Goal: Task Accomplishment & Management: Use online tool/utility

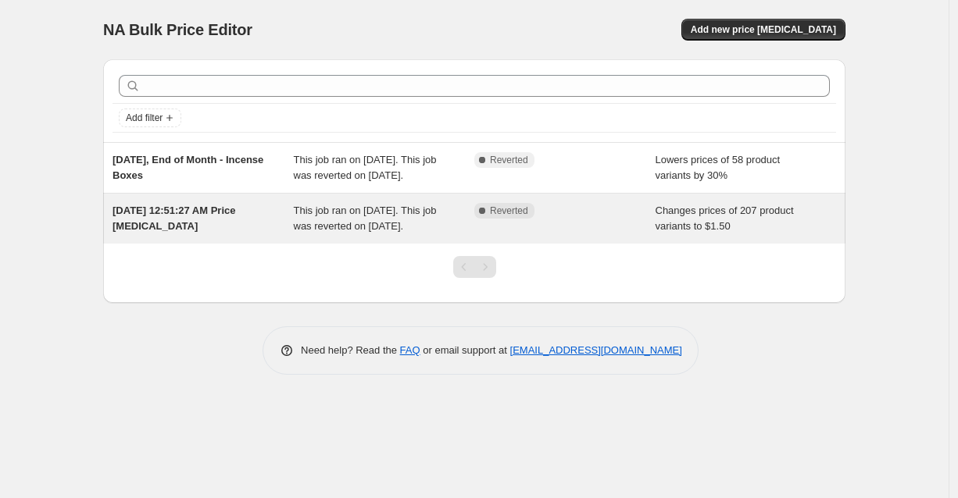
click at [297, 233] on div "This job ran on [DATE]. This job was reverted on [DATE]." at bounding box center [384, 218] width 181 height 31
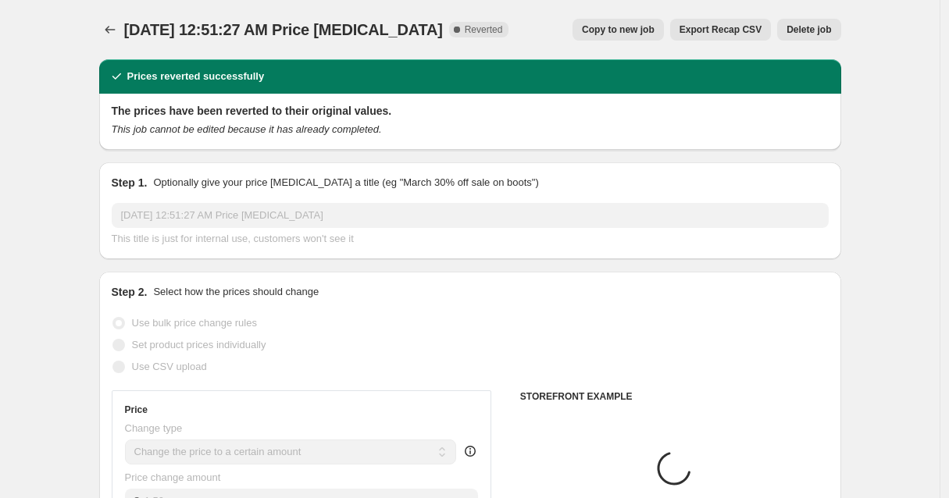
select select "collection"
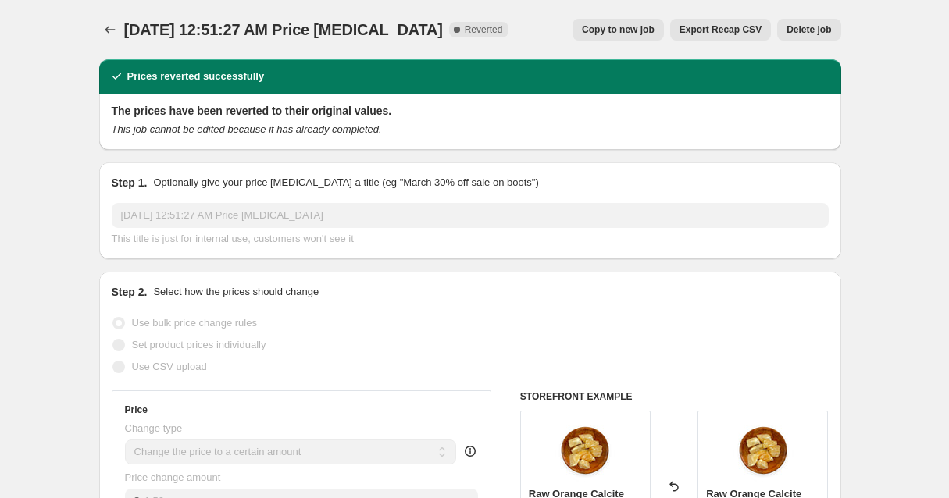
click at [638, 28] on span "Copy to new job" at bounding box center [618, 29] width 73 height 13
select select "collection"
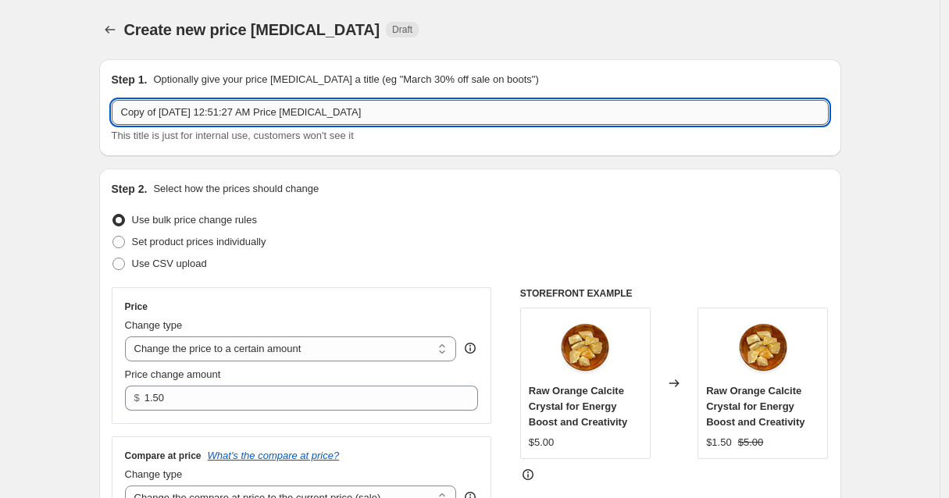
drag, startPoint x: 392, startPoint y: 110, endPoint x: 331, endPoint y: 106, distance: 61.1
click at [331, 106] on input "Copy of [DATE] 12:51:27 AM Price [MEDICAL_DATA]" at bounding box center [470, 112] width 717 height 25
drag, startPoint x: 398, startPoint y: 109, endPoint x: 121, endPoint y: 108, distance: 277.4
click at [121, 108] on input "Copy of [DATE] 12:51:27 AM Price [MEDICAL_DATA]" at bounding box center [470, 112] width 717 height 25
type input "08/13 Live Sale - Single Stone Bracelets"
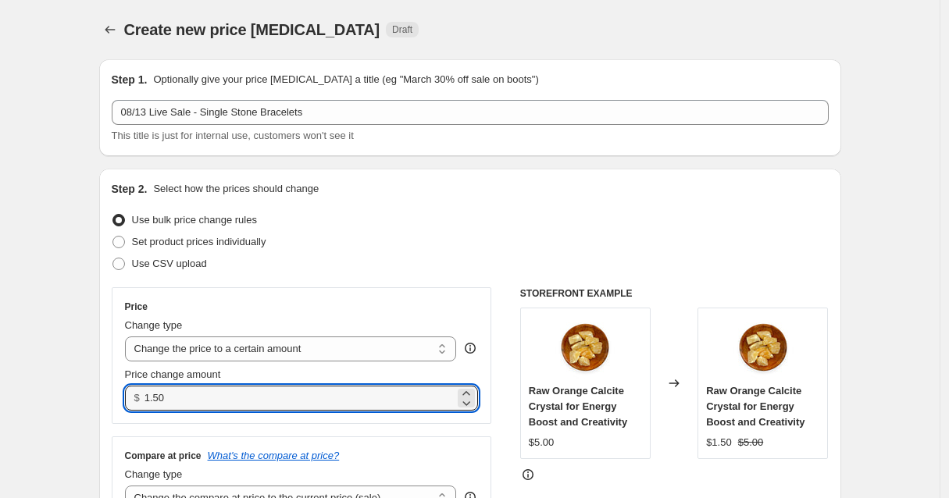
drag, startPoint x: 182, startPoint y: 394, endPoint x: 145, endPoint y: 401, distance: 37.4
click at [145, 401] on div "$ 1.50" at bounding box center [302, 398] width 354 height 25
type input "7.00"
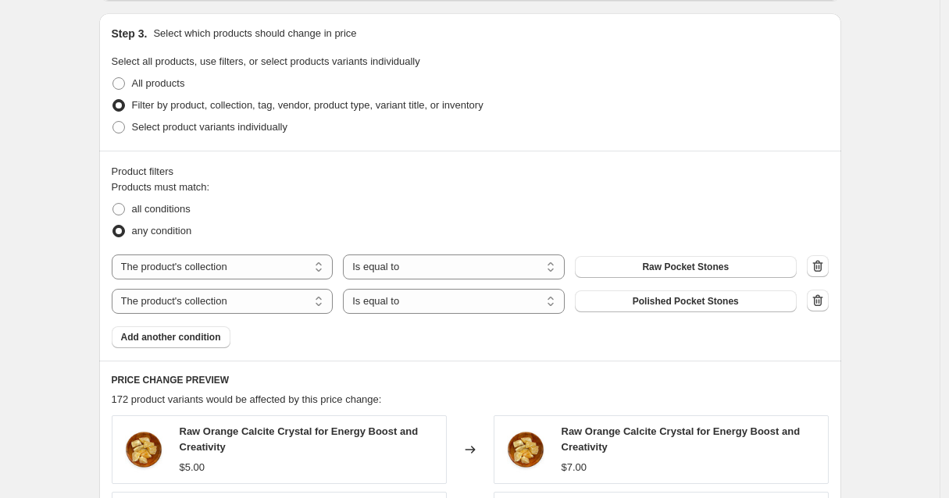
scroll to position [575, 0]
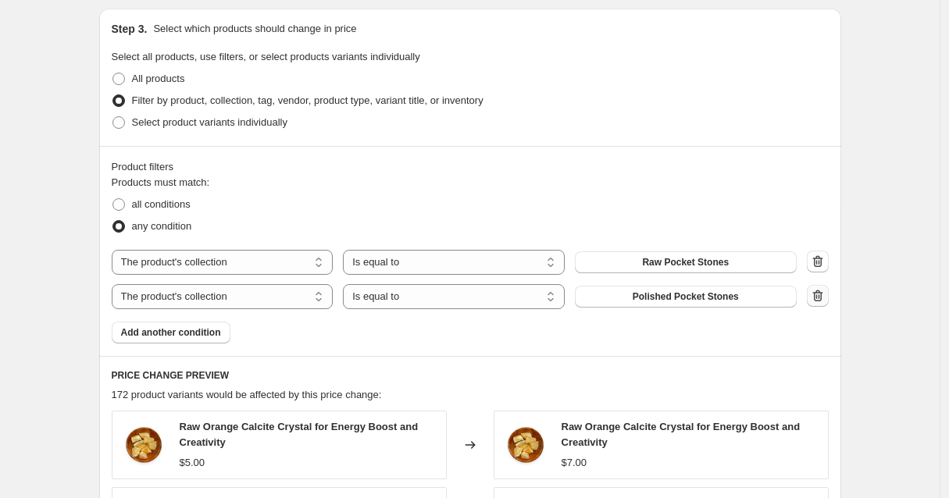
click at [820, 298] on icon "button" at bounding box center [818, 296] width 16 height 16
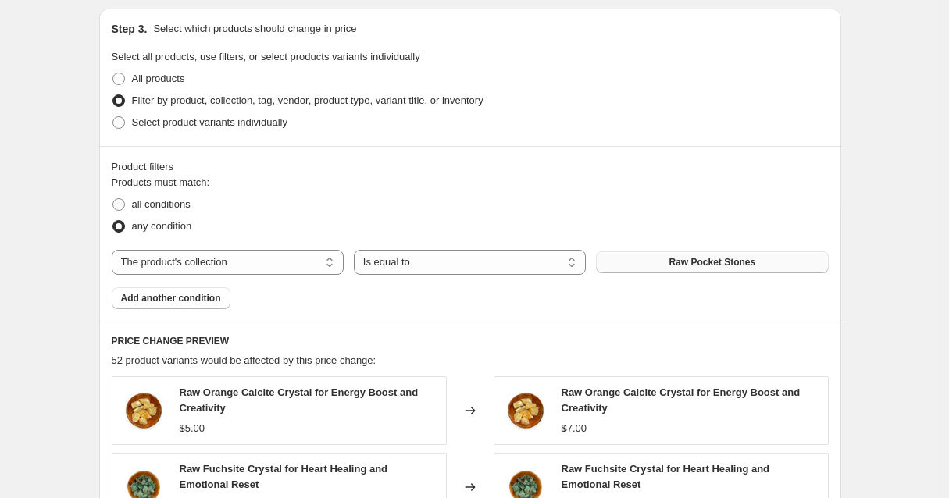
click at [761, 263] on button "Raw Pocket Stones" at bounding box center [712, 263] width 232 height 22
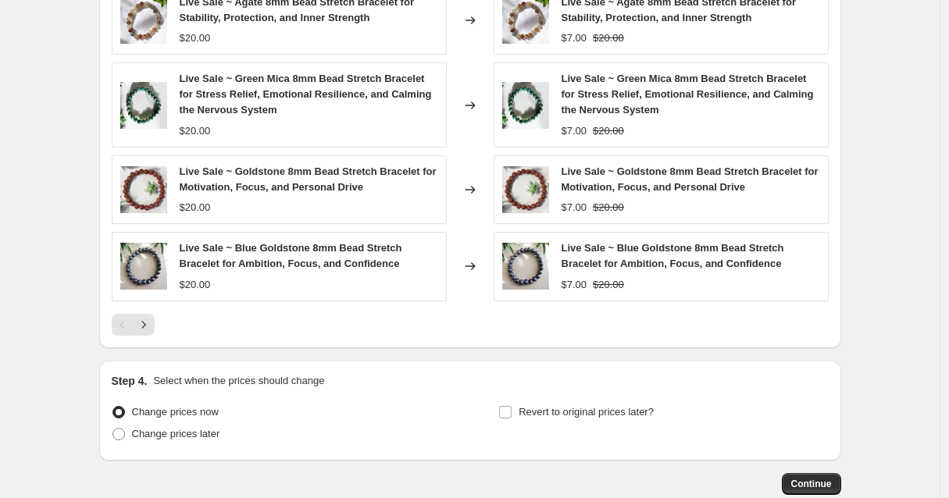
scroll to position [1052, 0]
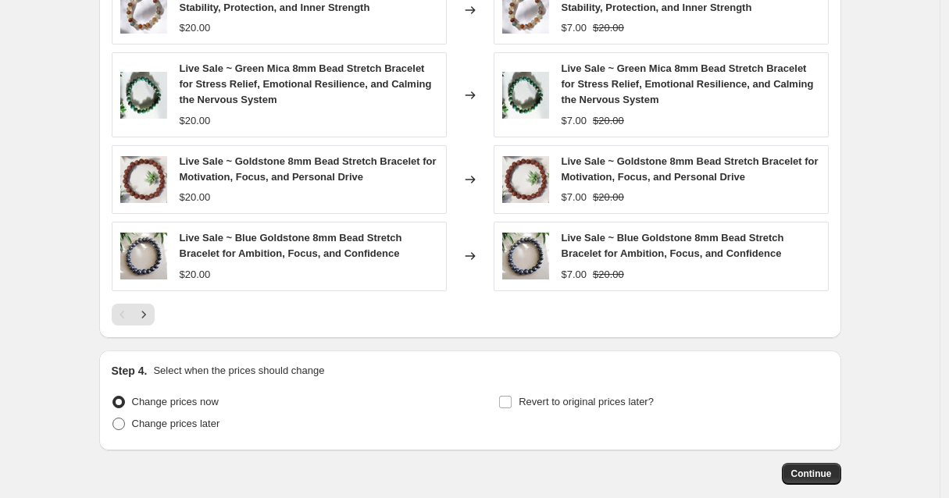
click at [122, 423] on span at bounding box center [119, 424] width 13 height 13
click at [113, 419] on input "Change prices later" at bounding box center [113, 418] width 1 height 1
radio input "true"
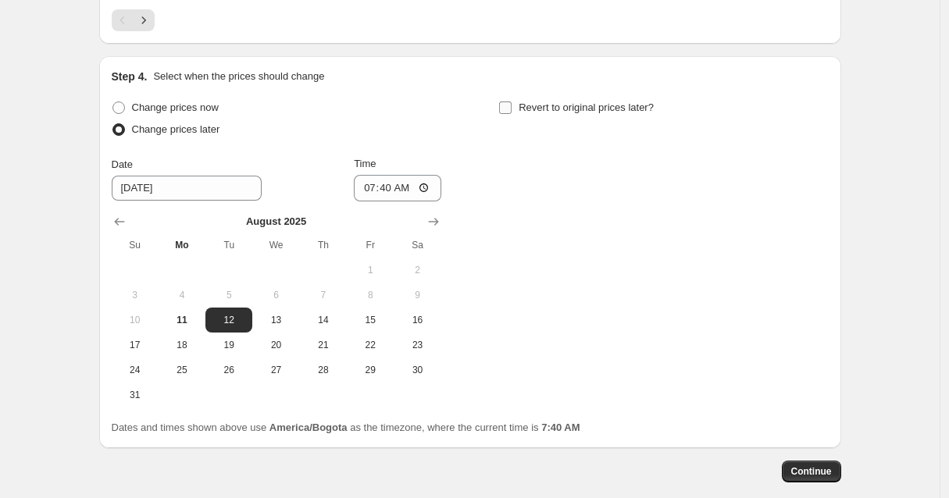
scroll to position [1428, 0]
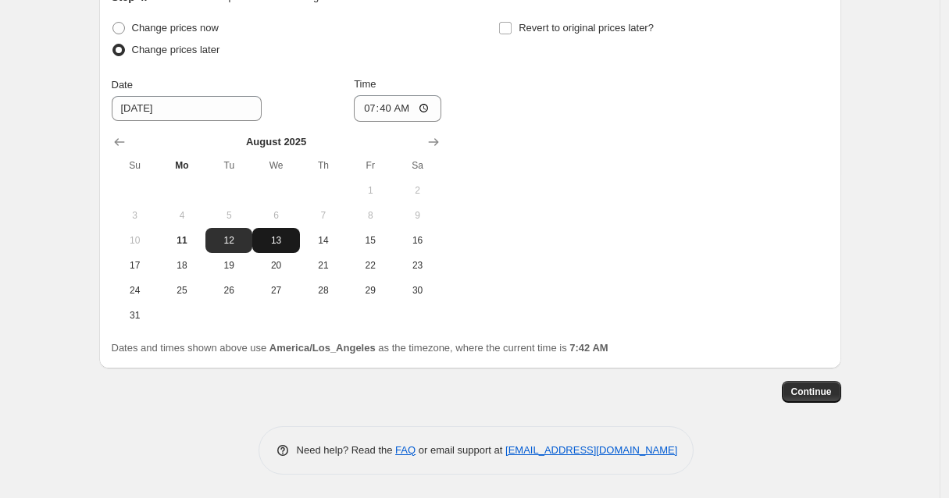
click at [279, 244] on span "13" at bounding box center [276, 240] width 34 height 13
click at [285, 241] on span "13" at bounding box center [276, 240] width 34 height 13
click at [624, 172] on div "Change prices now Change prices later Date [DATE] Time 07:40 [DATE] Su Mo Tu We…" at bounding box center [470, 172] width 717 height 311
click at [377, 239] on span "15" at bounding box center [370, 240] width 34 height 13
click at [273, 242] on span "13" at bounding box center [276, 240] width 34 height 13
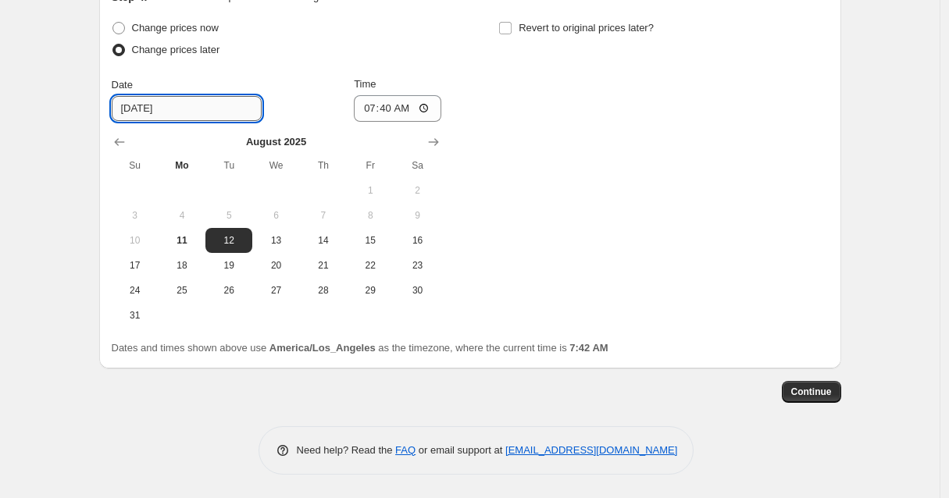
click at [188, 108] on input "[DATE]" at bounding box center [187, 108] width 150 height 25
click at [287, 239] on span "13" at bounding box center [276, 240] width 34 height 13
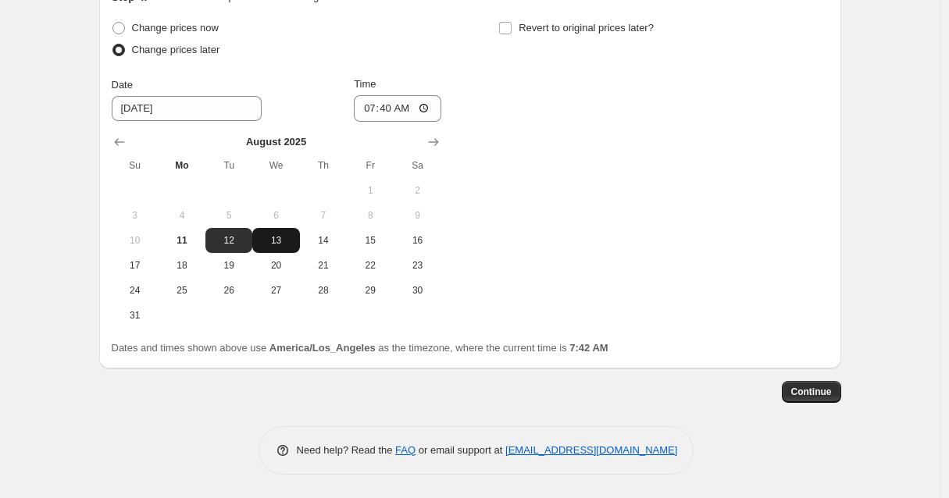
click at [275, 242] on span "13" at bounding box center [276, 240] width 34 height 13
click at [274, 241] on span "13" at bounding box center [276, 240] width 34 height 13
click at [241, 246] on span "12" at bounding box center [229, 240] width 34 height 13
click at [338, 66] on div "Change prices now Change prices later Date [DATE] Time 07:40 [DATE] Su Mo Tu We…" at bounding box center [277, 172] width 330 height 311
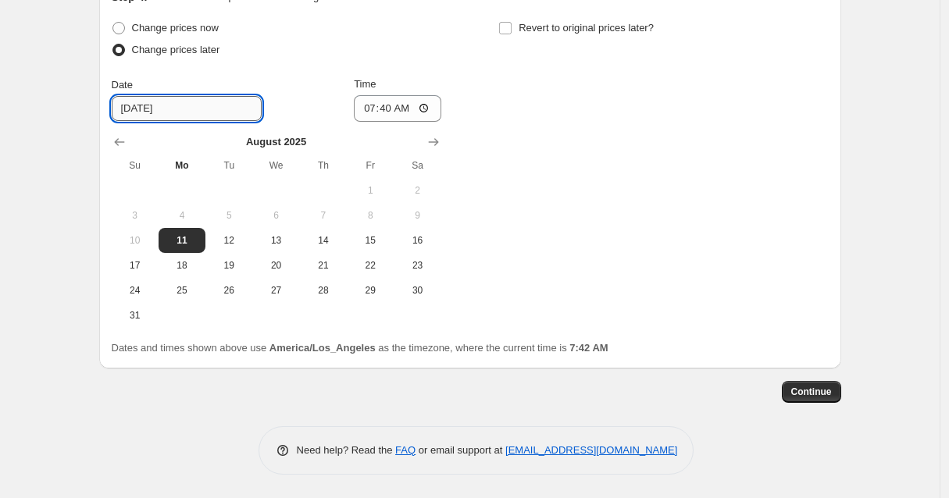
click at [159, 116] on input "[DATE]" at bounding box center [187, 108] width 150 height 25
click at [141, 108] on input "[DATE]" at bounding box center [187, 108] width 150 height 25
type input "[DATE]"
click at [654, 153] on div "Change prices now Change prices later Date [DATE] Time 07:40 [DATE] Su Mo Tu We…" at bounding box center [470, 172] width 717 height 311
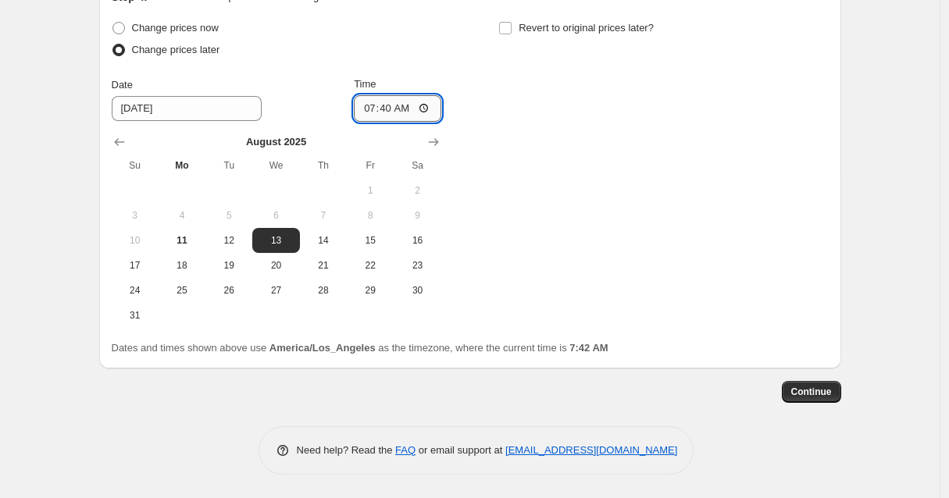
click at [399, 106] on input "07:40" at bounding box center [398, 108] width 88 height 27
click at [406, 108] on input "06:40" at bounding box center [398, 108] width 88 height 27
click at [431, 106] on input "06:00" at bounding box center [398, 108] width 88 height 27
type input "18:00"
click at [572, 133] on div "Change prices now Change prices later Date [DATE] Time 18:00 [DATE] Su Mo Tu We…" at bounding box center [470, 172] width 717 height 311
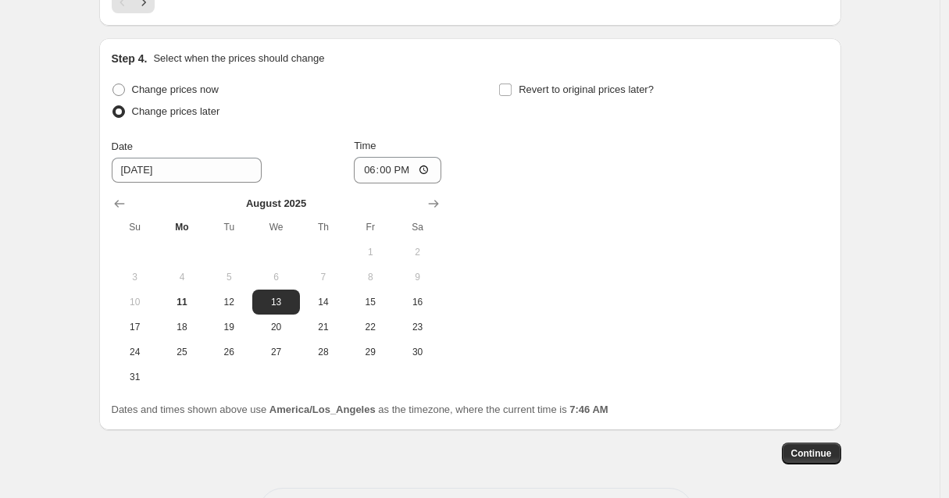
scroll to position [1386, 0]
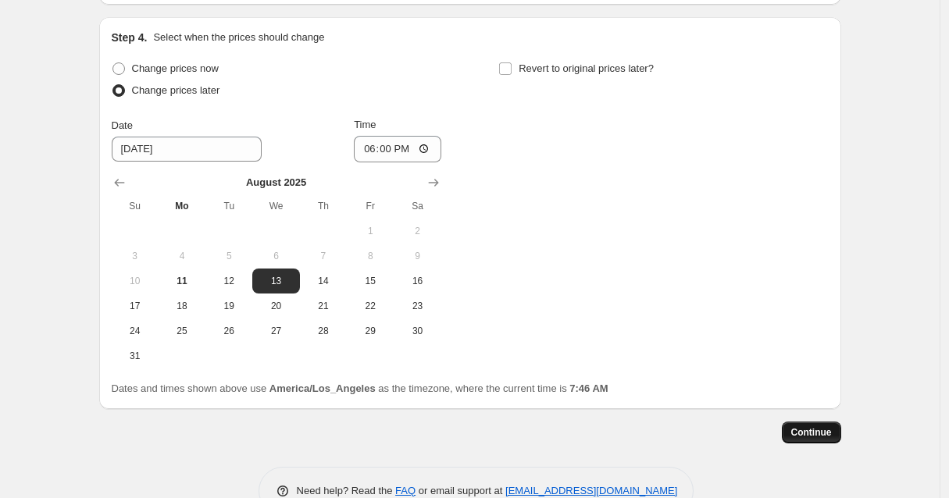
click at [811, 439] on span "Continue" at bounding box center [811, 433] width 41 height 13
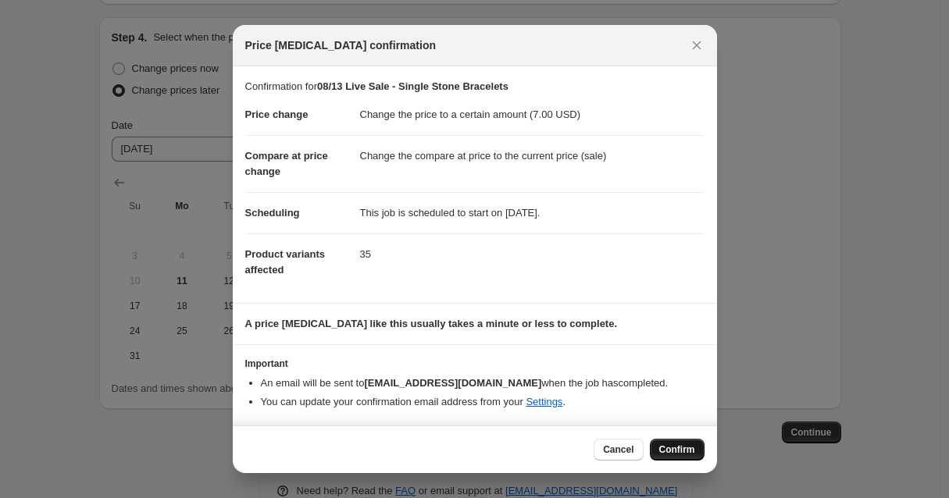
click at [678, 450] on span "Confirm" at bounding box center [677, 450] width 36 height 13
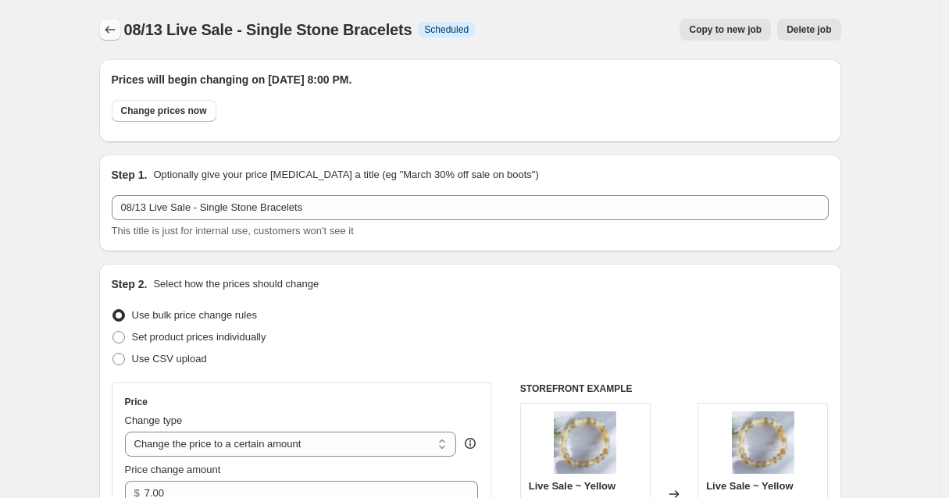
click at [112, 31] on icon "Price change jobs" at bounding box center [110, 30] width 16 height 16
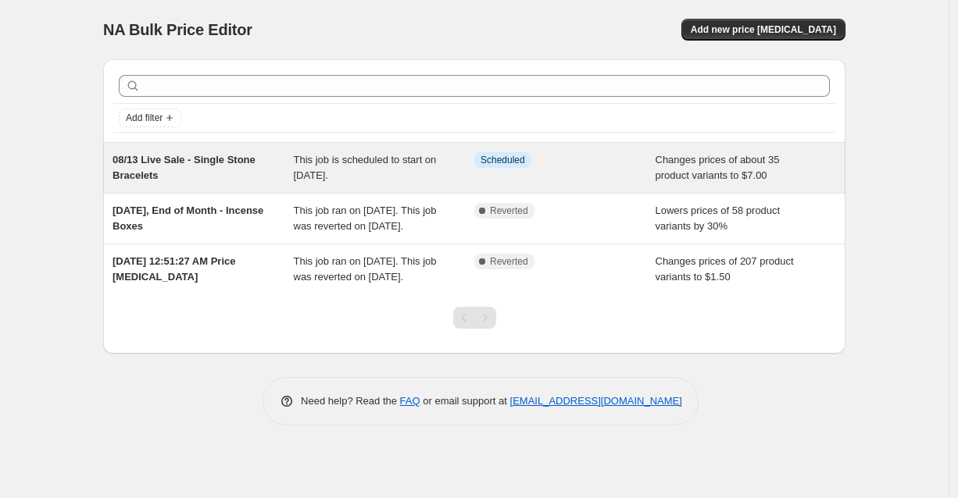
click at [430, 161] on span "This job is scheduled to start on [DATE]." at bounding box center [365, 167] width 143 height 27
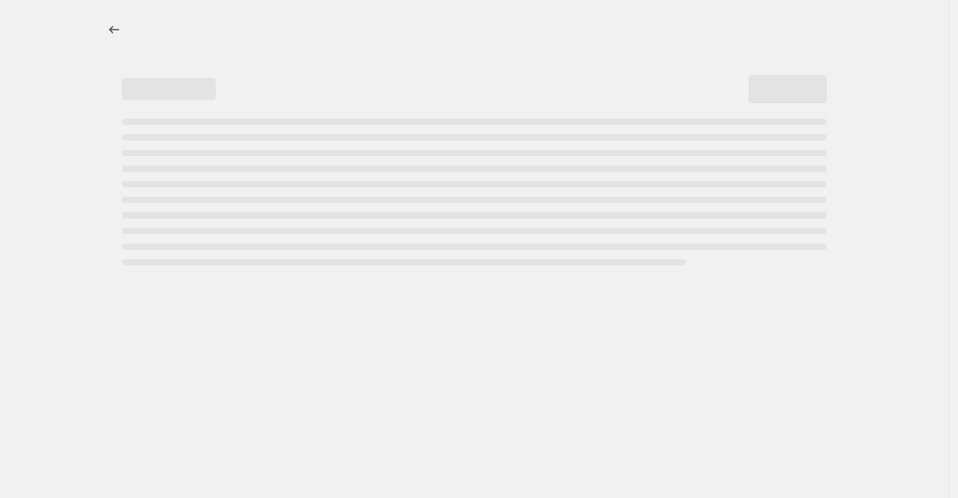
select select "collection"
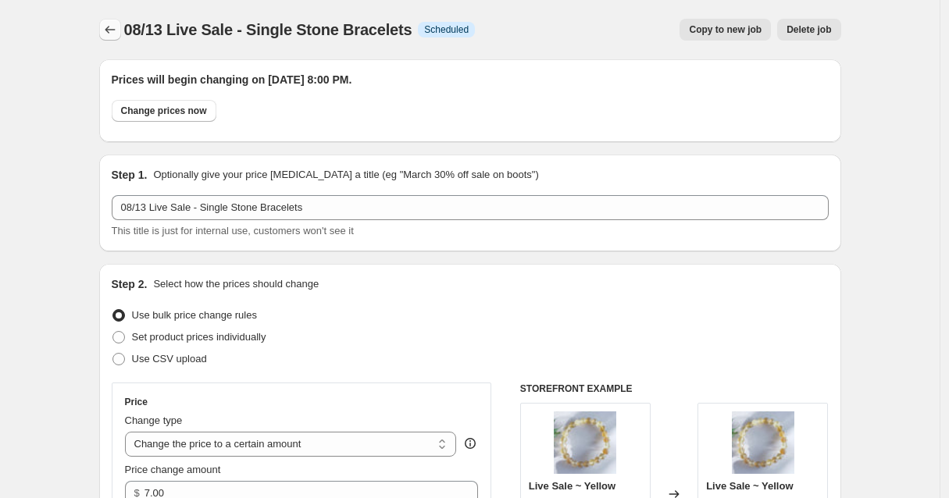
click at [107, 27] on icon "Price change jobs" at bounding box center [110, 30] width 16 height 16
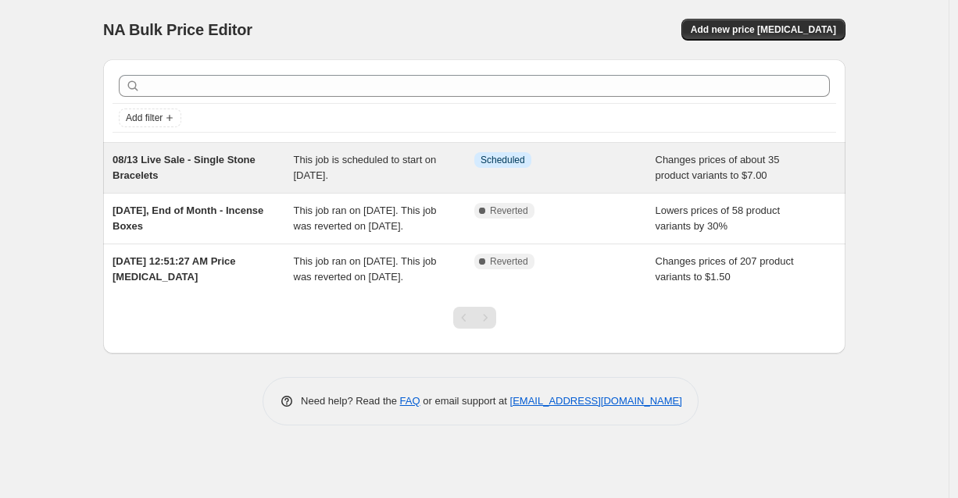
click at [313, 164] on span "This job is scheduled to start on [DATE]." at bounding box center [365, 167] width 143 height 27
select select "collection"
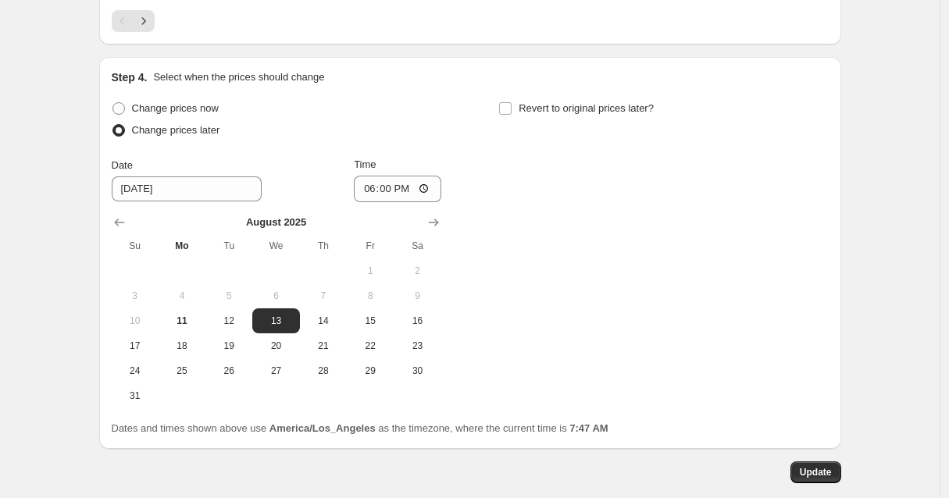
scroll to position [1463, 0]
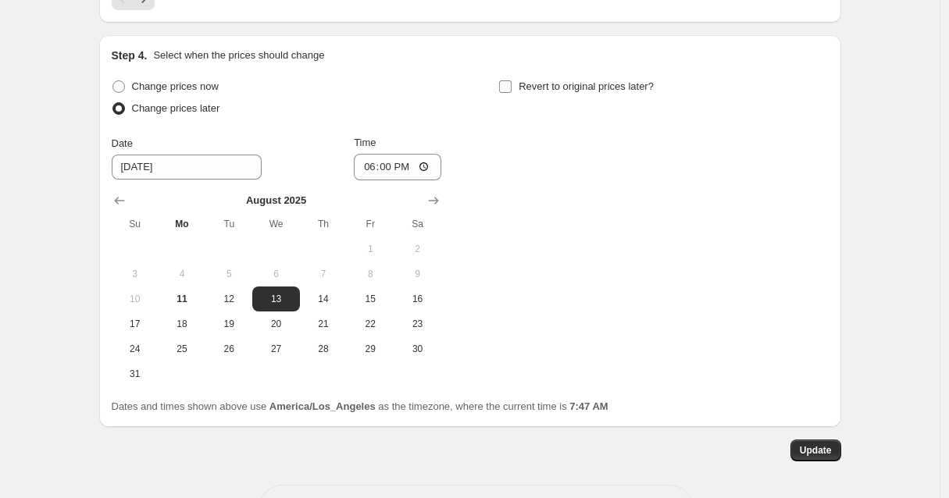
click at [507, 84] on input "Revert to original prices later?" at bounding box center [505, 86] width 13 height 13
checkbox input "true"
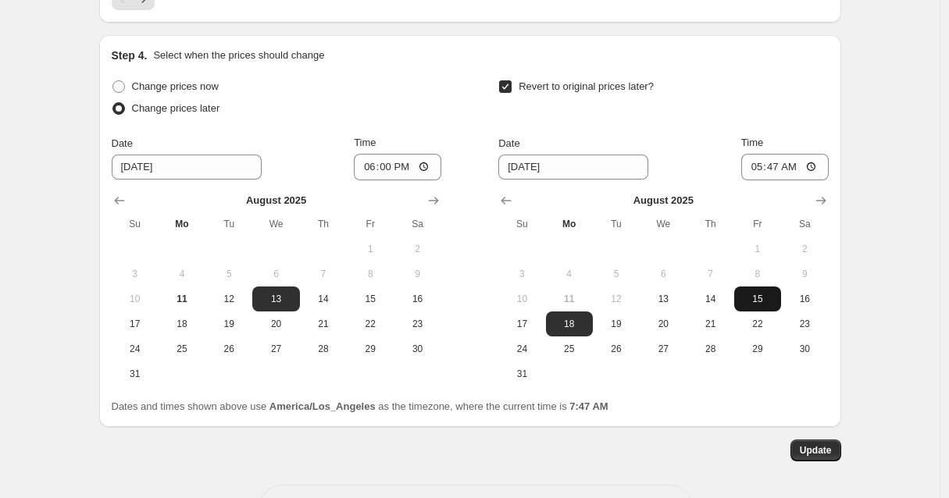
click at [772, 301] on span "15" at bounding box center [758, 299] width 34 height 13
type input "[DATE]"
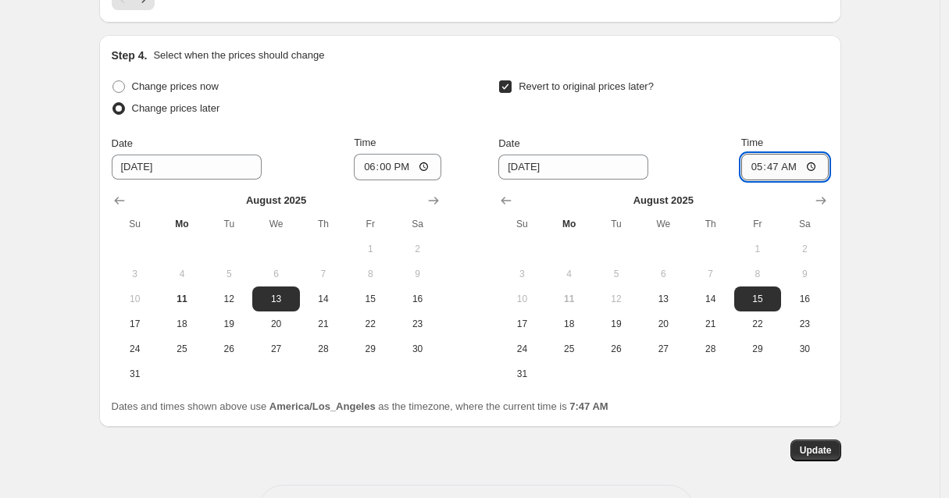
click at [778, 170] on input "05:47" at bounding box center [785, 167] width 88 height 27
click at [794, 167] on input "11:47" at bounding box center [785, 167] width 88 height 27
click at [814, 165] on input "11:59" at bounding box center [785, 167] width 88 height 27
type input "23:59"
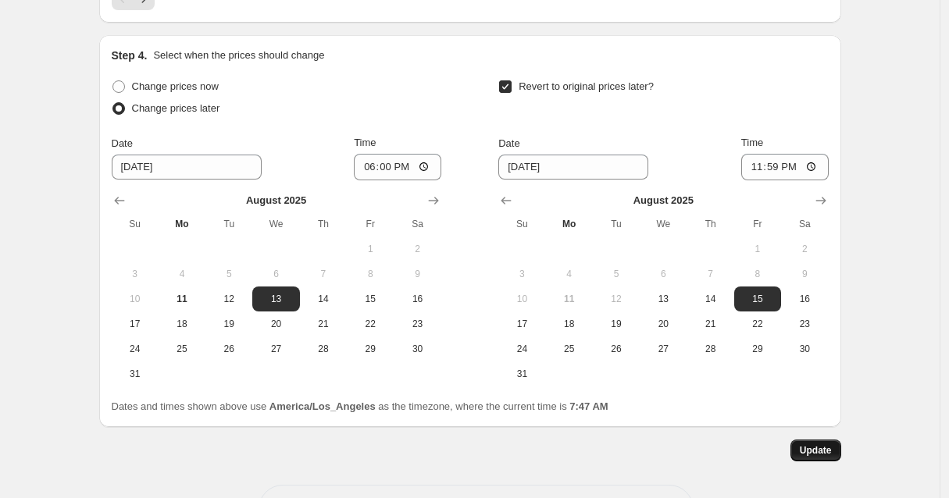
click at [814, 457] on span "Update" at bounding box center [816, 451] width 32 height 13
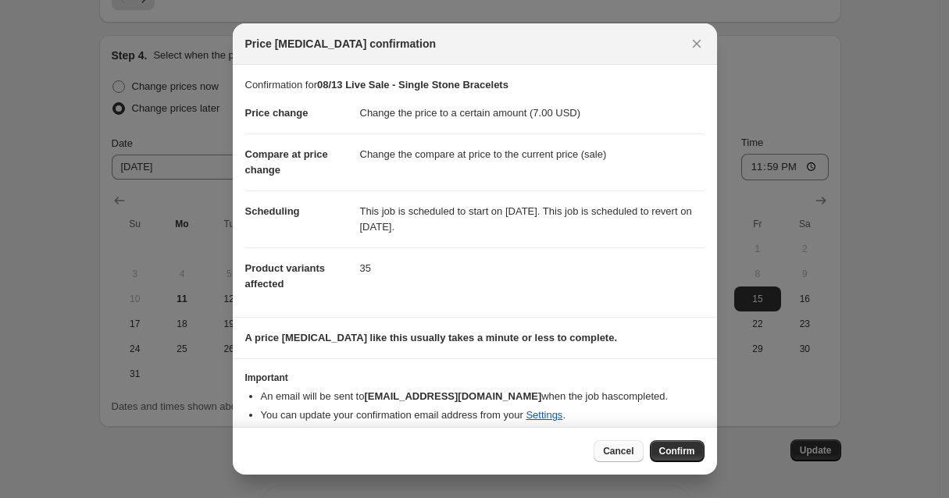
click at [616, 453] on span "Cancel" at bounding box center [618, 451] width 30 height 13
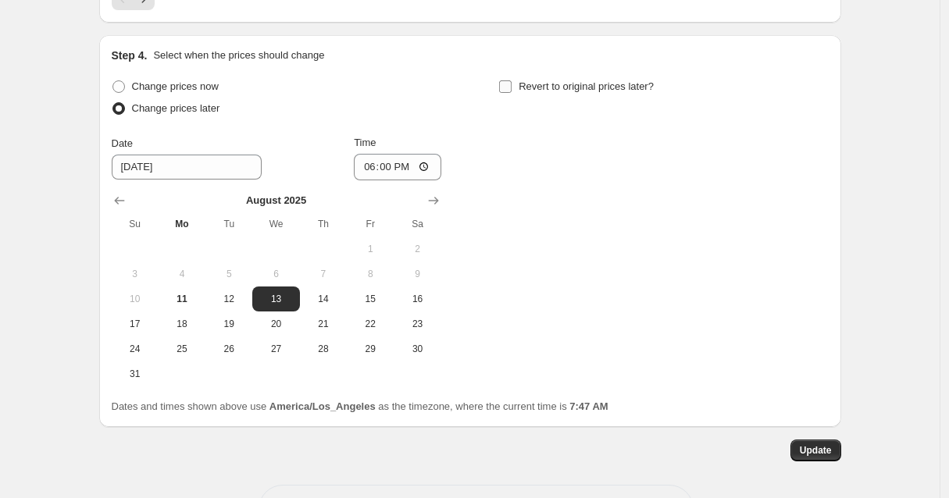
click at [518, 84] on label "Revert to original prices later?" at bounding box center [575, 87] width 155 height 22
click at [512, 84] on input "Revert to original prices later?" at bounding box center [505, 86] width 13 height 13
checkbox input "true"
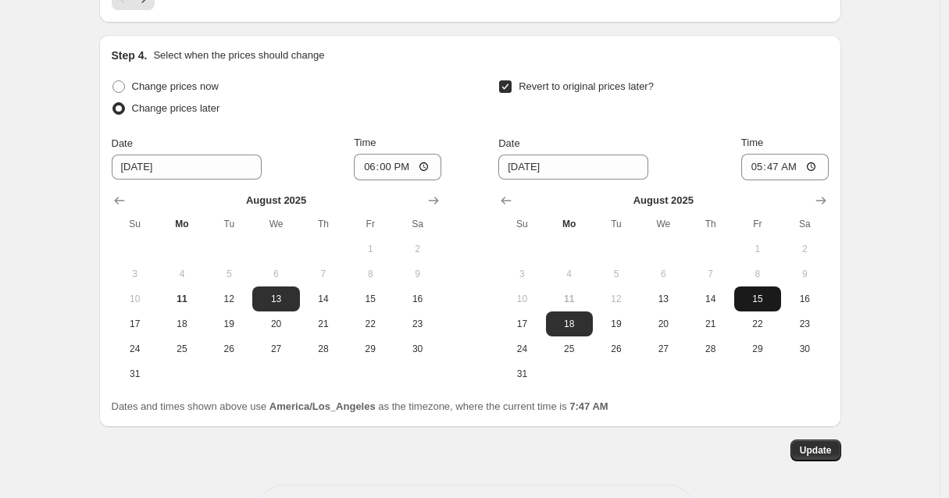
click at [756, 297] on span "15" at bounding box center [758, 299] width 34 height 13
type input "[DATE]"
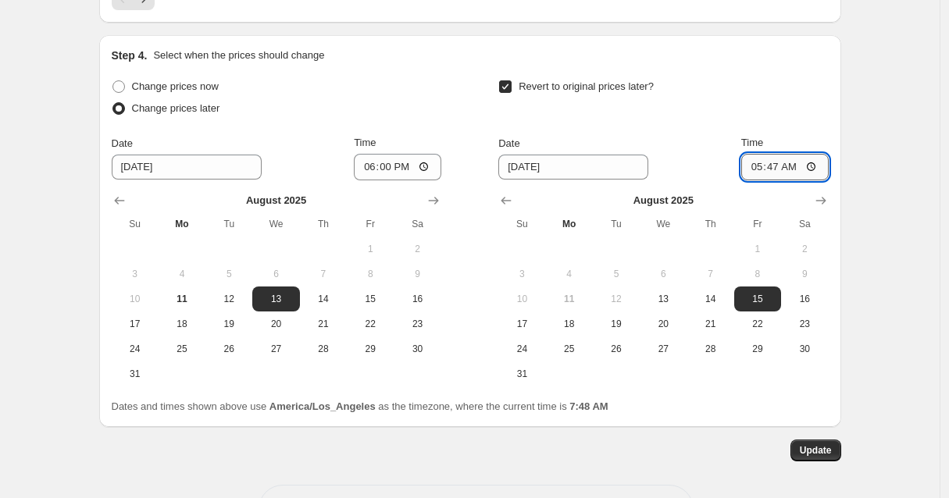
click at [777, 169] on input "05:47" at bounding box center [785, 167] width 88 height 27
click at [796, 168] on input "11:47" at bounding box center [785, 167] width 88 height 27
click at [813, 166] on input "11:58" at bounding box center [785, 167] width 88 height 27
click at [795, 167] on input "11:58" at bounding box center [785, 167] width 88 height 27
click at [816, 167] on input "11:59" at bounding box center [785, 167] width 88 height 27
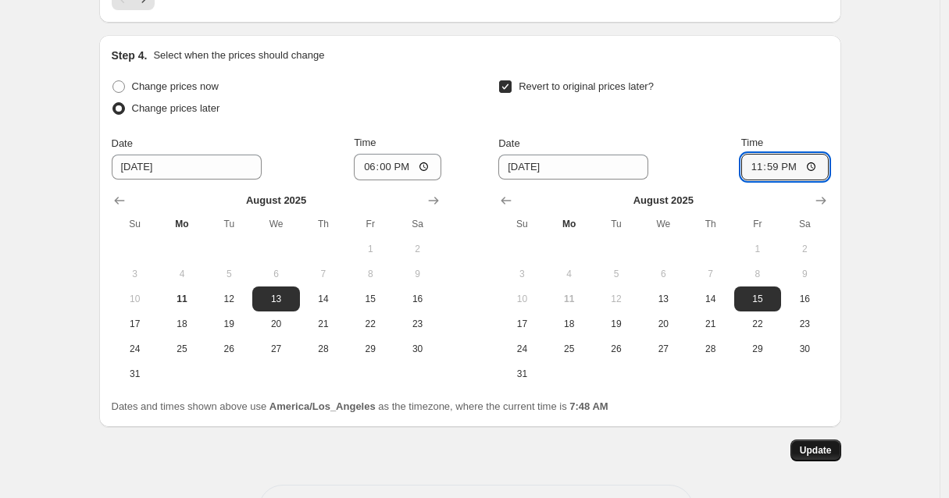
type input "23:59"
click at [820, 456] on span "Update" at bounding box center [816, 451] width 32 height 13
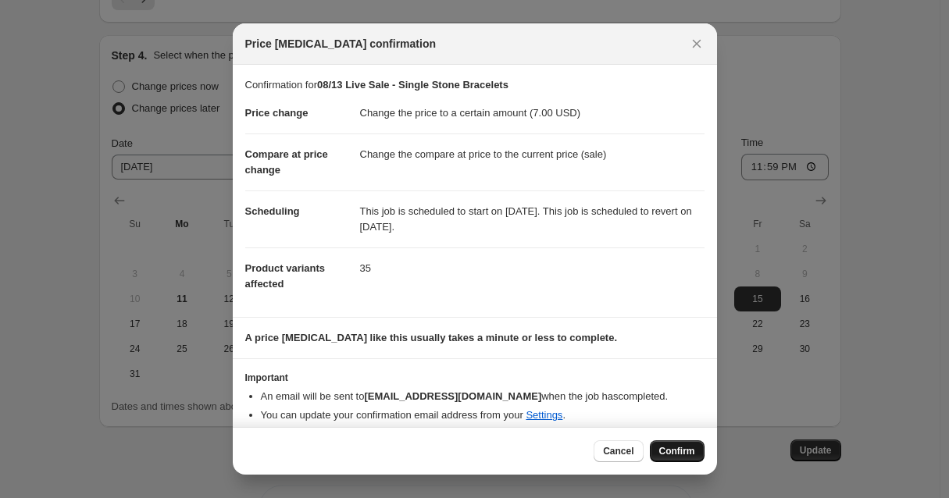
click at [685, 457] on span "Confirm" at bounding box center [677, 451] width 36 height 13
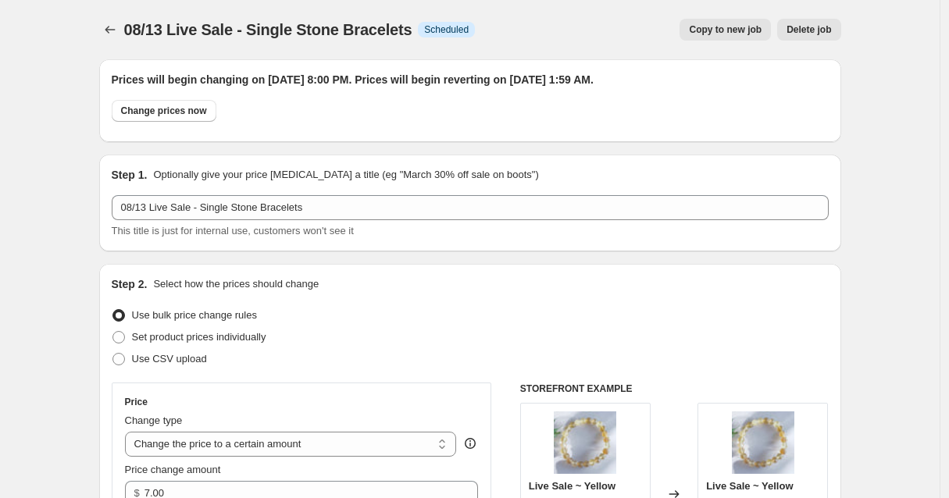
scroll to position [1463, 0]
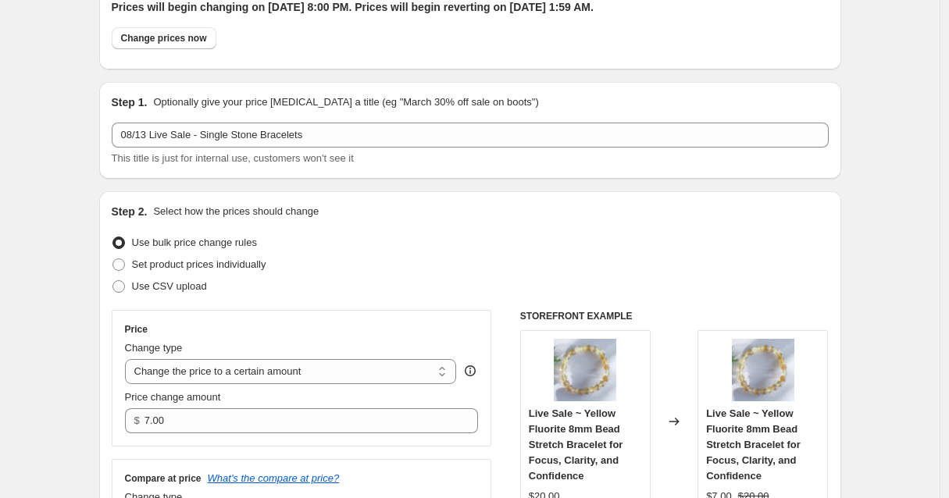
scroll to position [0, 0]
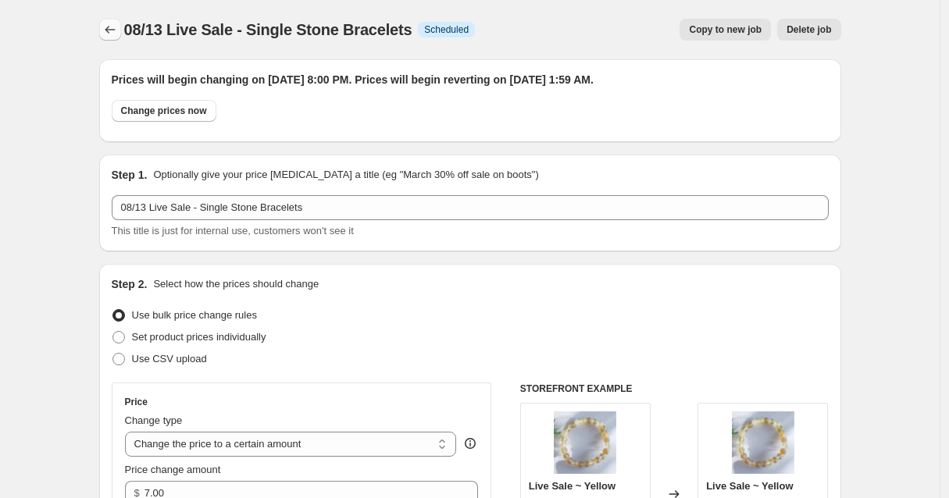
click at [113, 29] on icon "Price change jobs" at bounding box center [110, 30] width 16 height 16
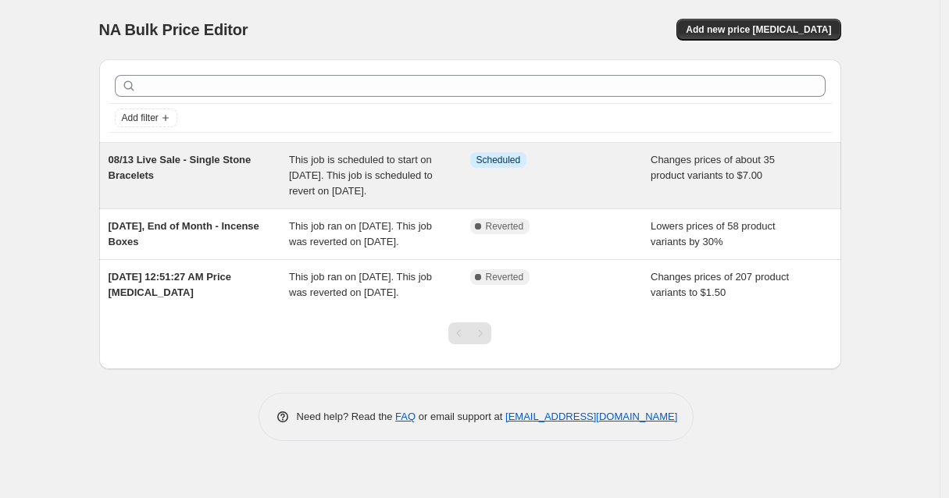
click at [449, 173] on div "This job is scheduled to start on [DATE]. This job is scheduled to revert on [D…" at bounding box center [379, 175] width 181 height 47
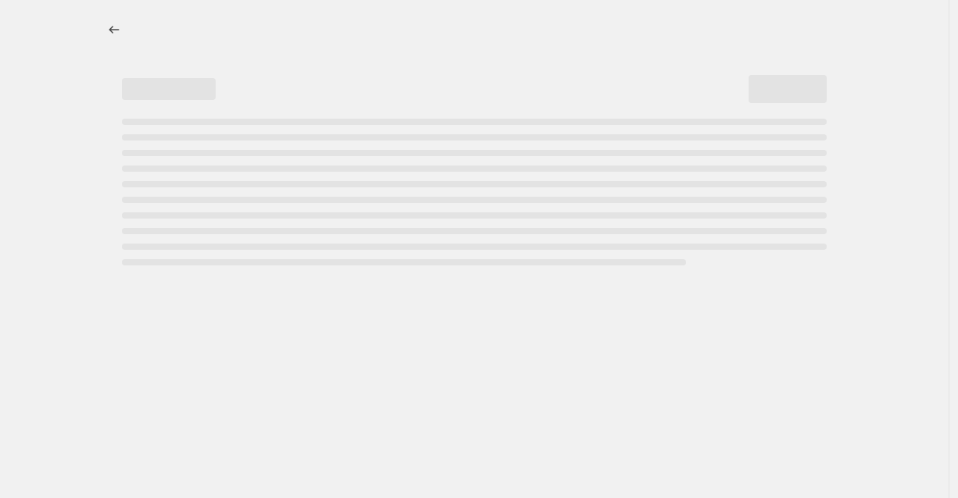
select select "collection"
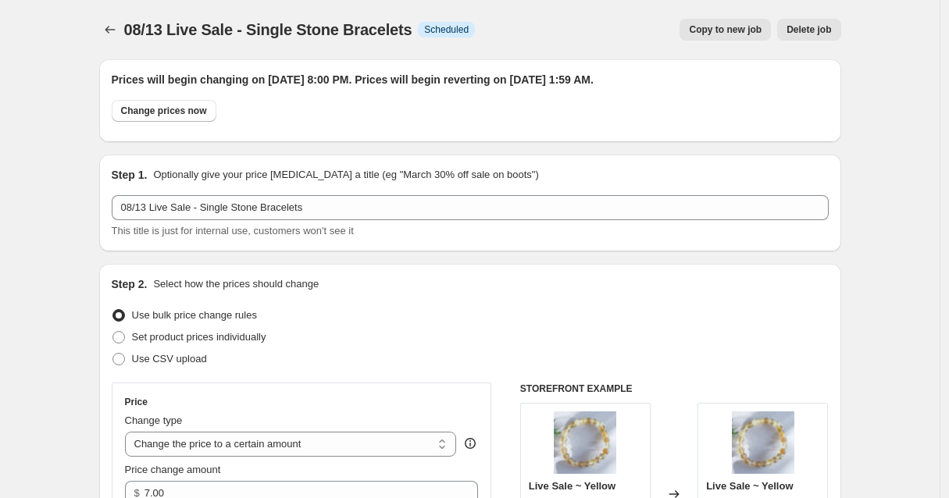
click at [734, 33] on span "Copy to new job" at bounding box center [725, 29] width 73 height 13
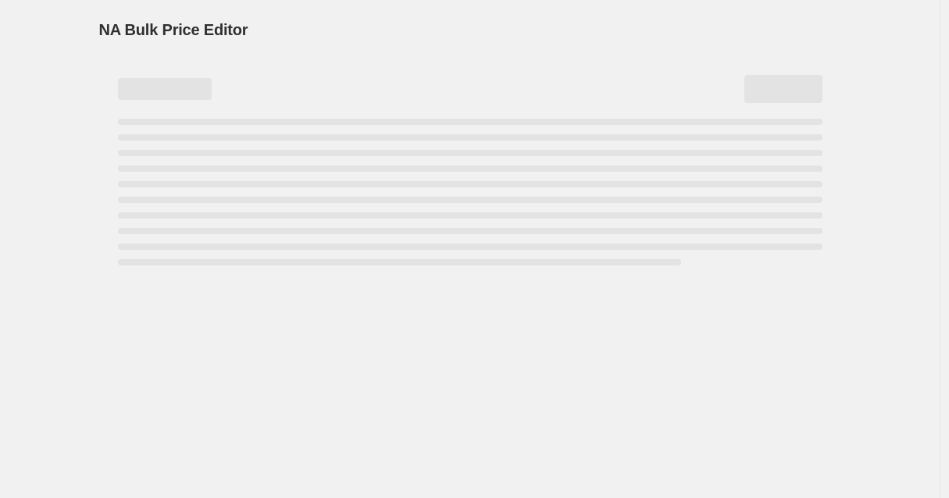
select select "collection"
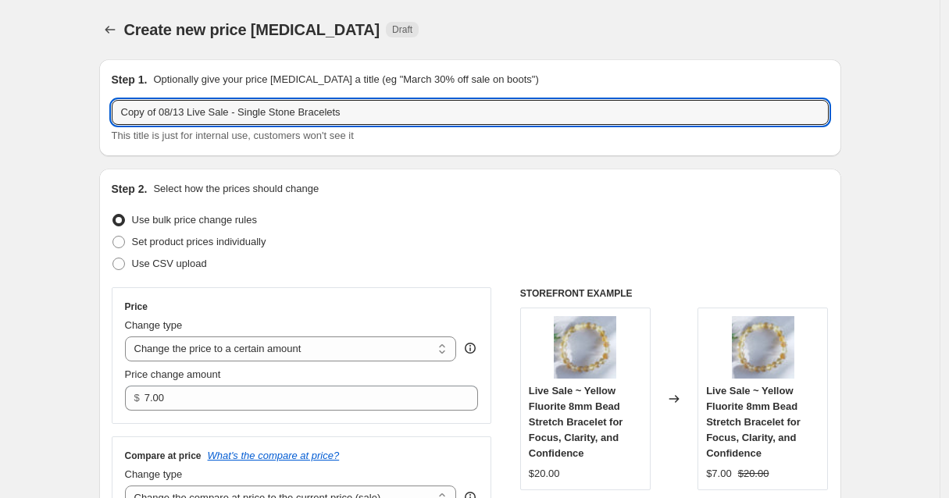
drag, startPoint x: 165, startPoint y: 111, endPoint x: 107, endPoint y: 113, distance: 57.8
click at [107, 113] on div "Step 1. Optionally give your price [MEDICAL_DATA] a title (eg "March 30% off sa…" at bounding box center [470, 107] width 742 height 97
drag, startPoint x: 336, startPoint y: 118, endPoint x: 213, endPoint y: 116, distance: 122.7
click at [213, 116] on input "08/13 Live Sale - Single Stone Bracelets" at bounding box center [470, 112] width 717 height 25
type input "08/13 Live Sale - Special Priced Bracelets"
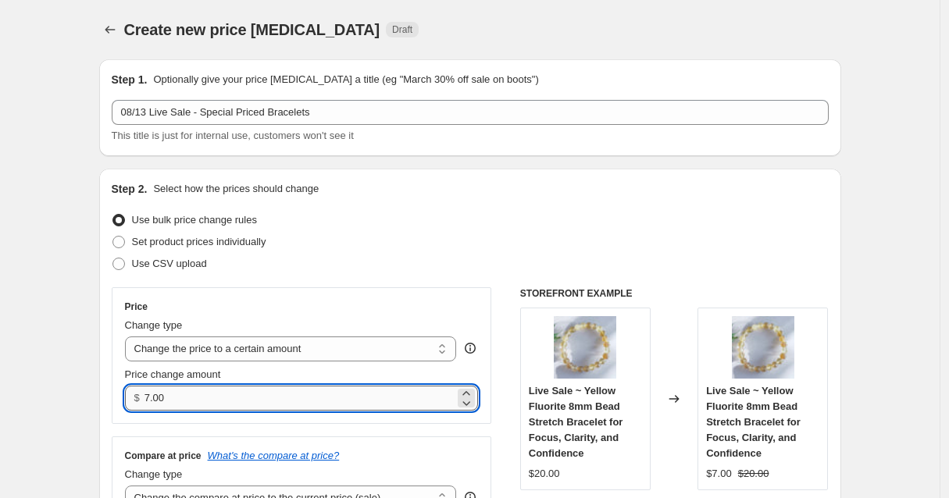
click at [162, 402] on input "7.00" at bounding box center [300, 398] width 310 height 25
drag, startPoint x: 170, startPoint y: 398, endPoint x: 151, endPoint y: 402, distance: 19.9
click at [151, 402] on input "7.00" at bounding box center [300, 398] width 310 height 25
type input "14.00"
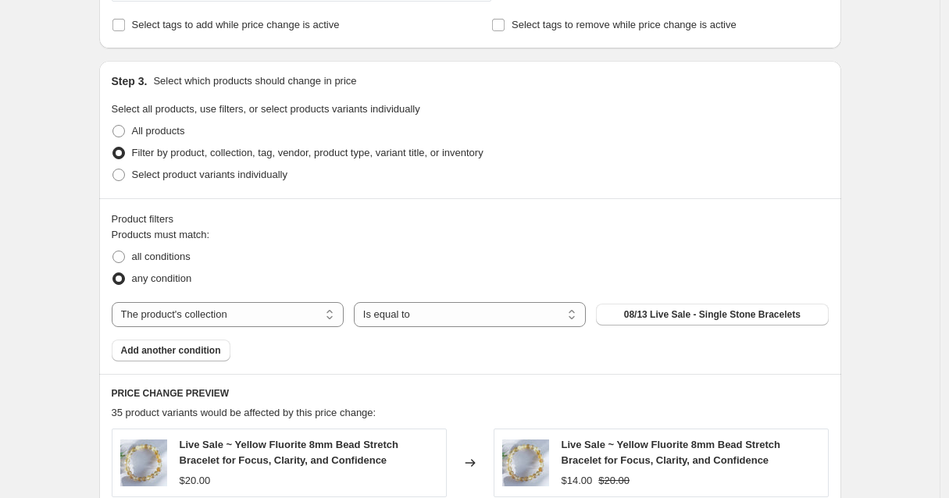
scroll to position [548, 0]
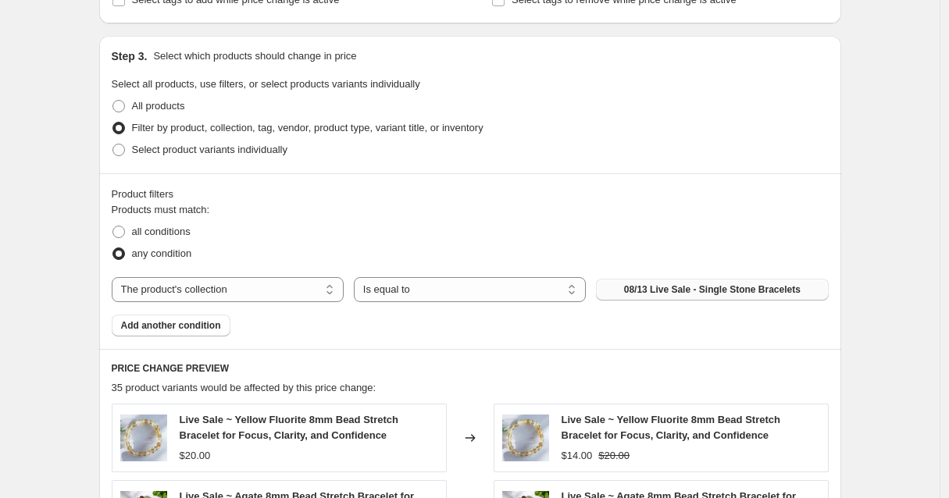
click at [660, 294] on span "08/13 Live Sale - Single Stone Bracelets" at bounding box center [712, 290] width 177 height 13
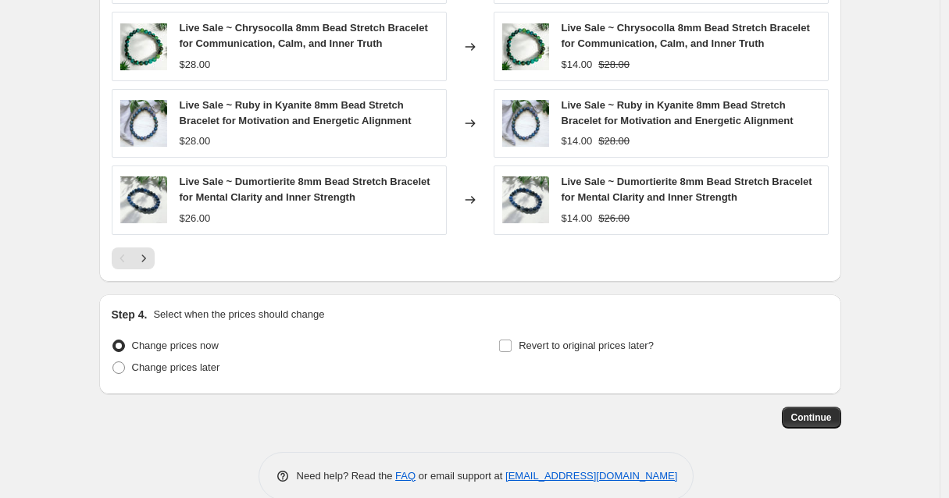
scroll to position [1124, 0]
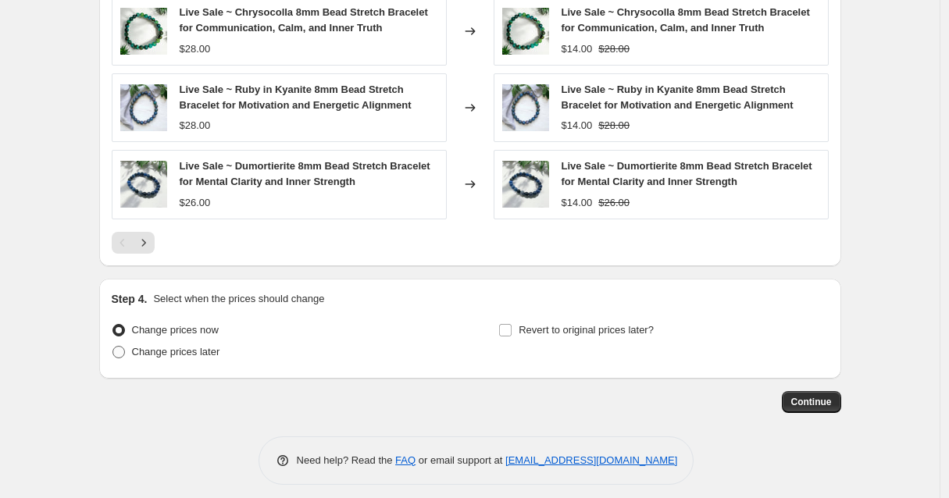
click at [123, 355] on span at bounding box center [119, 352] width 13 height 13
click at [113, 347] on input "Change prices later" at bounding box center [113, 346] width 1 height 1
radio input "true"
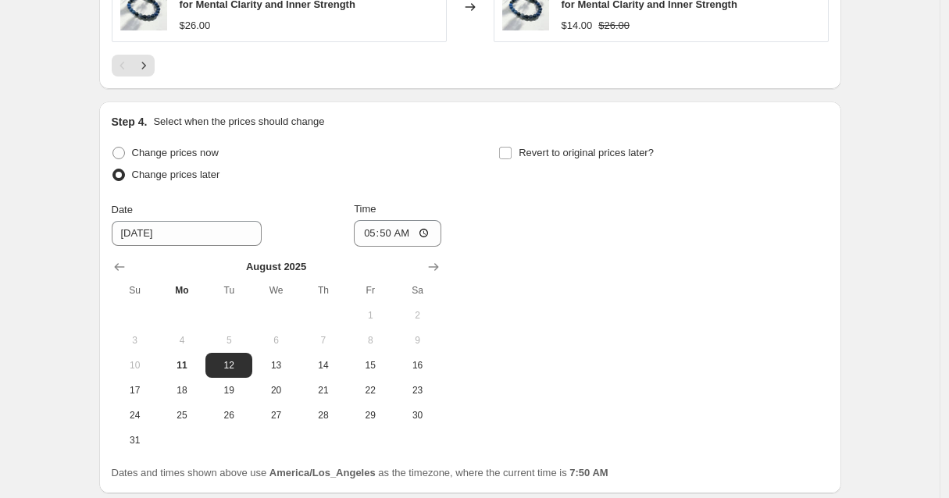
scroll to position [1305, 0]
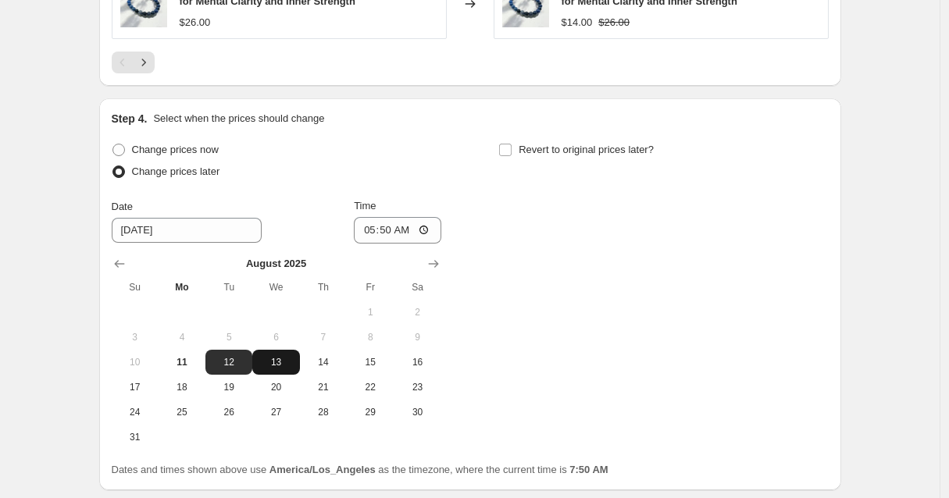
click at [277, 363] on span "13" at bounding box center [276, 362] width 34 height 13
type input "[DATE]"
click at [388, 230] on input "05:50" at bounding box center [398, 230] width 88 height 27
click at [405, 231] on input "06:50" at bounding box center [398, 230] width 88 height 27
click at [428, 233] on input "06:00" at bounding box center [398, 230] width 88 height 27
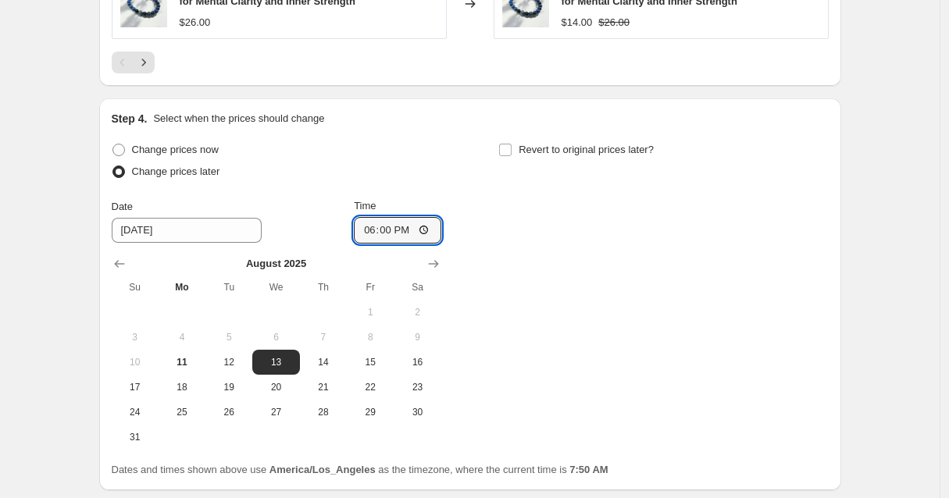
type input "18:00"
click at [538, 245] on div "Change prices now Change prices later Date [DATE] Time 18:00 [DATE] Su Mo Tu We…" at bounding box center [470, 294] width 717 height 311
click at [509, 145] on input "Revert to original prices later?" at bounding box center [505, 150] width 13 height 13
checkbox input "true"
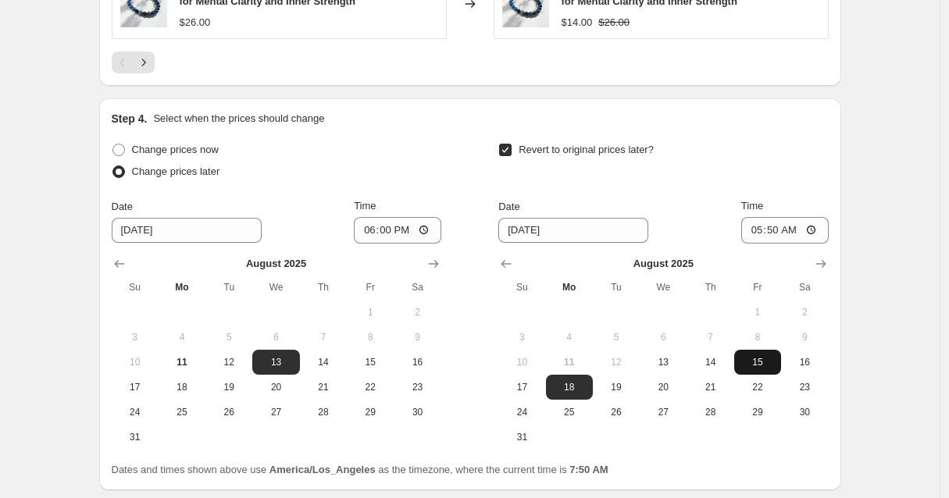
click at [764, 361] on span "15" at bounding box center [758, 362] width 34 height 13
type input "[DATE]"
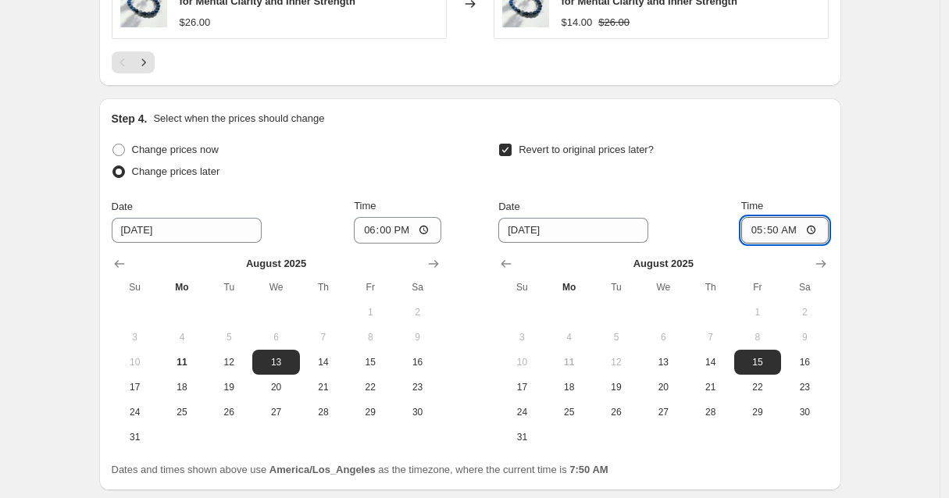
click at [777, 231] on input "05:50" at bounding box center [785, 230] width 88 height 27
click at [796, 230] on input "11:50" at bounding box center [785, 230] width 88 height 27
click at [813, 232] on input "11:59" at bounding box center [785, 230] width 88 height 27
type input "23:59"
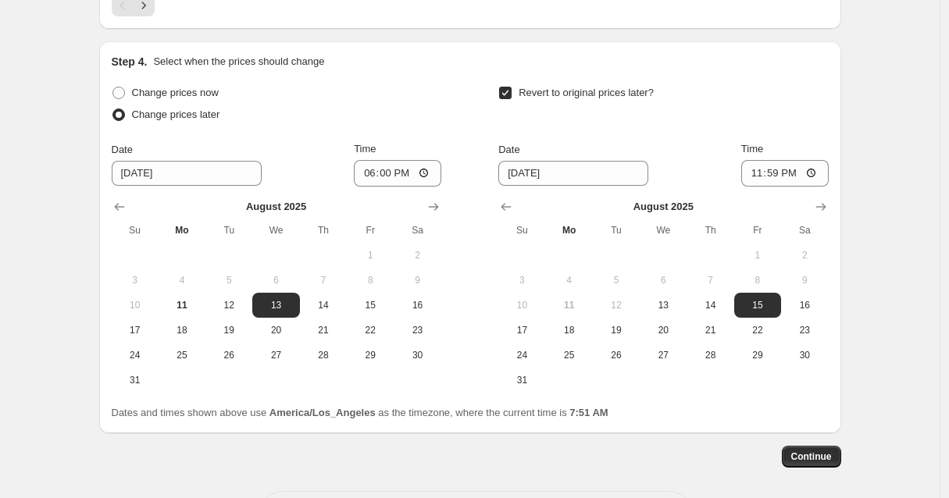
scroll to position [1371, 0]
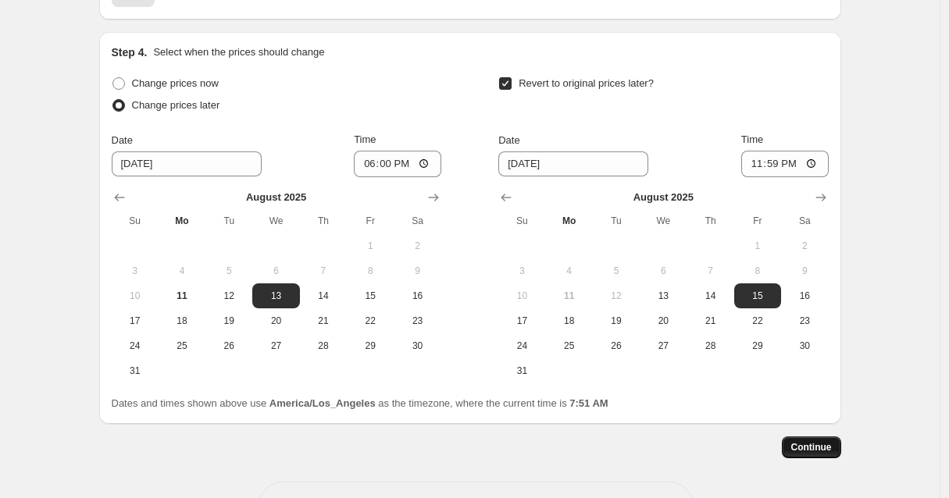
click at [826, 451] on span "Continue" at bounding box center [811, 447] width 41 height 13
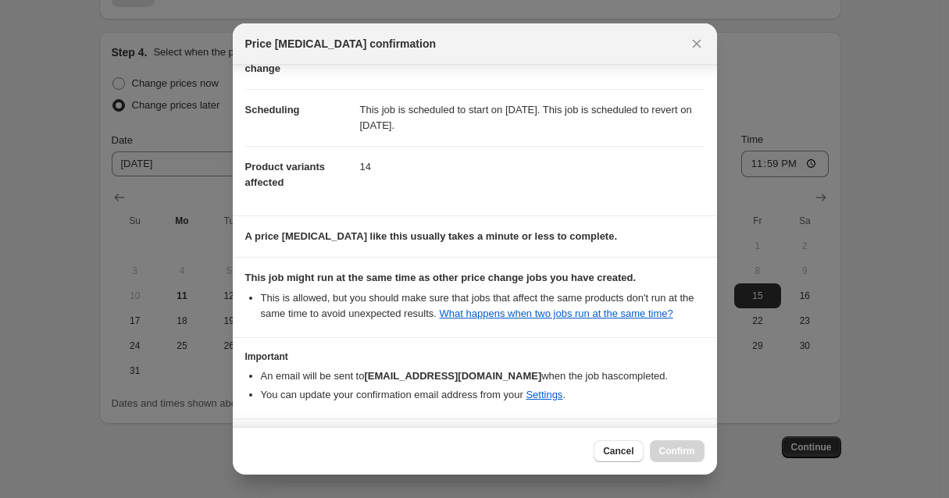
scroll to position [172, 0]
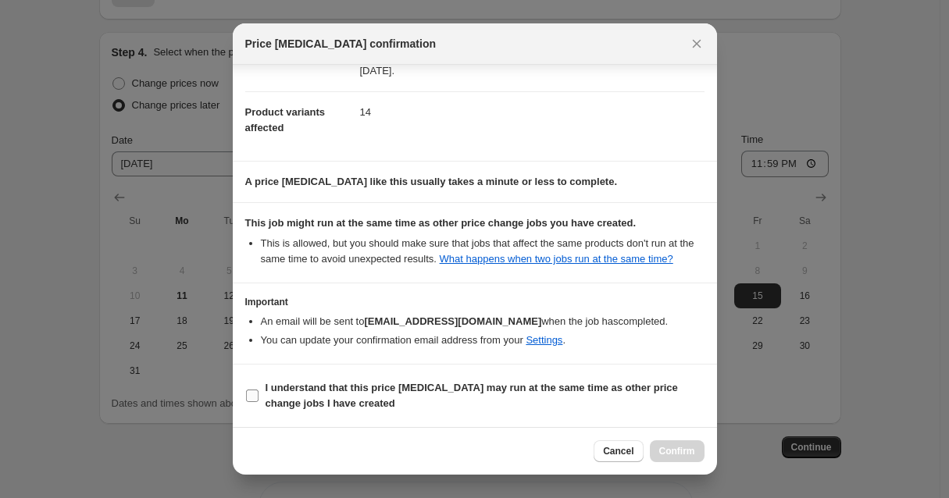
click at [252, 397] on input "I understand that this price [MEDICAL_DATA] may run at the same time as other p…" at bounding box center [252, 396] width 13 height 13
checkbox input "true"
click at [678, 453] on span "Confirm" at bounding box center [677, 451] width 36 height 13
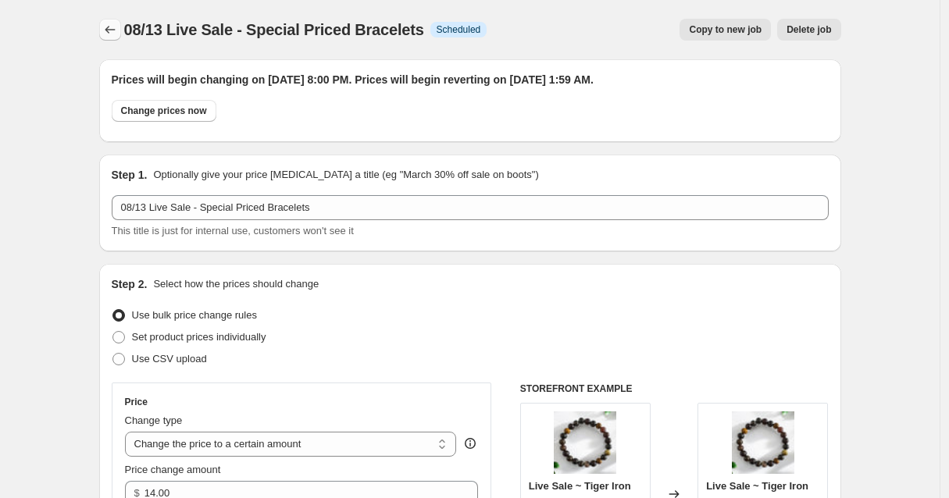
click at [109, 27] on icon "Price change jobs" at bounding box center [110, 30] width 16 height 16
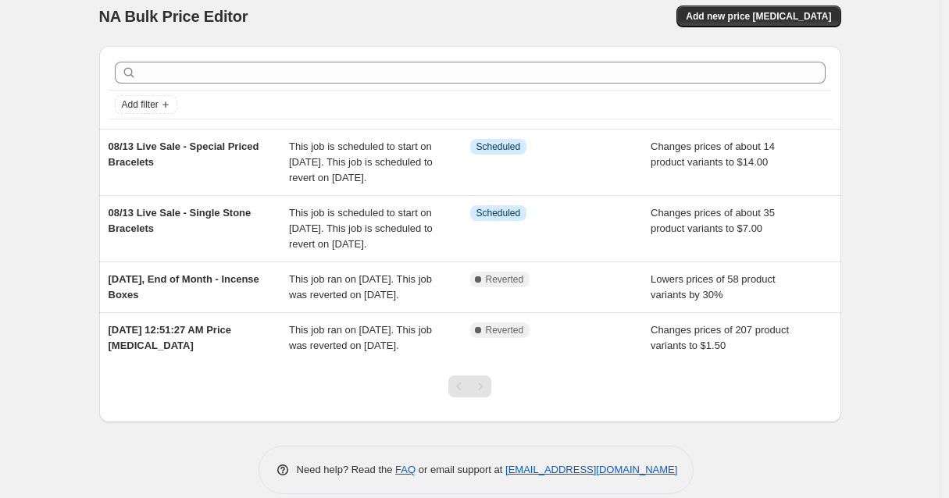
scroll to position [8, 0]
